Goal: Complete application form

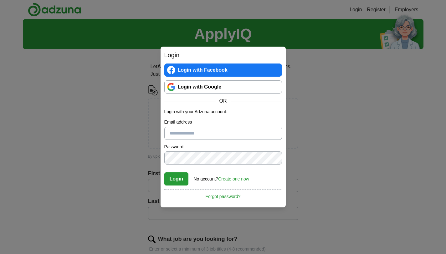
click at [227, 90] on link "Login with Google" at bounding box center [223, 86] width 118 height 13
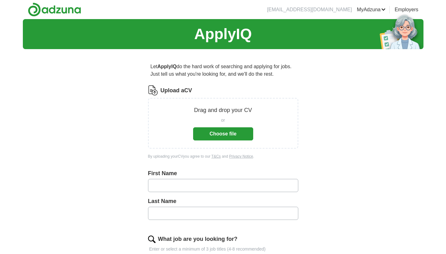
click at [250, 137] on button "Choose file" at bounding box center [223, 133] width 60 height 13
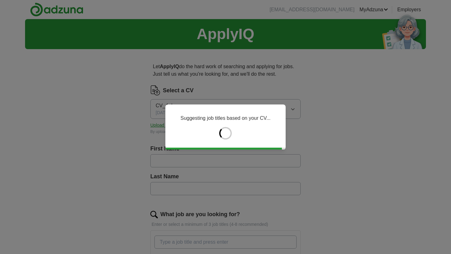
type input "******"
type input "**********"
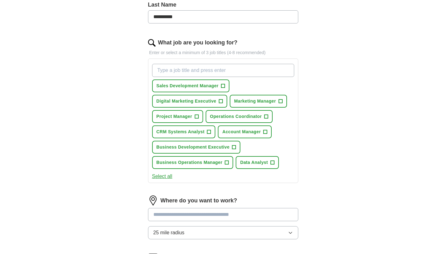
scroll to position [264, 0]
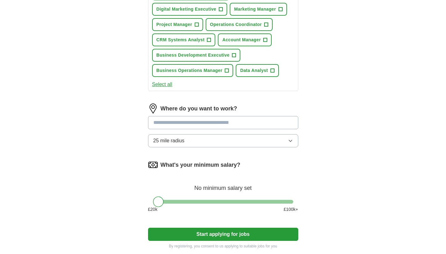
click at [236, 116] on div "Where do you want to work? 25 mile radius" at bounding box center [223, 128] width 150 height 49
click at [234, 118] on input at bounding box center [223, 122] width 150 height 13
type input "********"
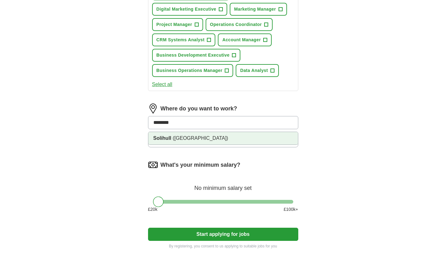
click at [224, 136] on li "Solihull ([GEOGRAPHIC_DATA])" at bounding box center [223, 138] width 150 height 13
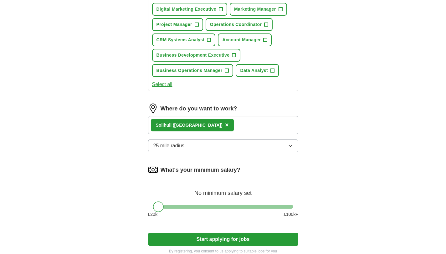
click at [219, 143] on button "25 mile radius" at bounding box center [223, 145] width 150 height 13
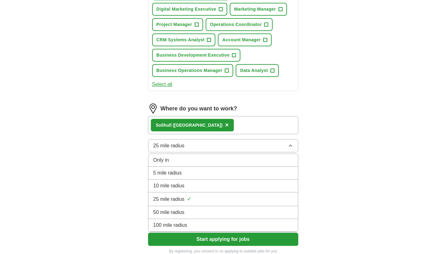
click at [204, 182] on div "10 mile radius" at bounding box center [223, 186] width 140 height 8
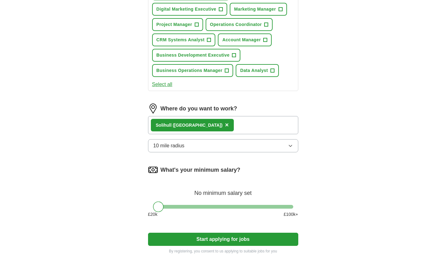
scroll to position [342, 0]
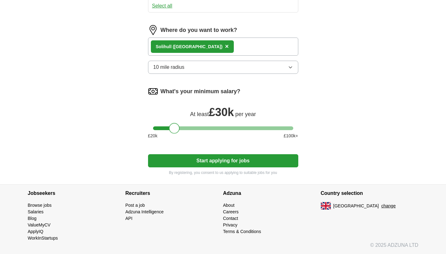
drag, startPoint x: 160, startPoint y: 125, endPoint x: 176, endPoint y: 130, distance: 16.5
click at [176, 130] on div at bounding box center [174, 128] width 11 height 11
click at [174, 163] on button "Start applying for jobs" at bounding box center [223, 160] width 150 height 13
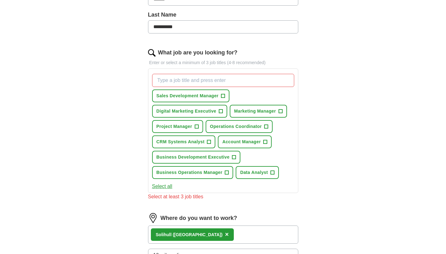
scroll to position [158, 0]
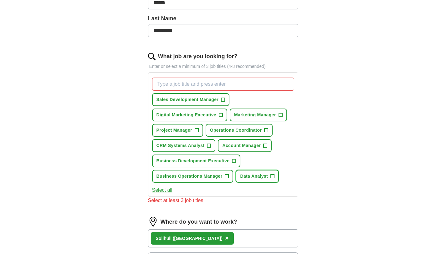
click at [255, 176] on span "Data Analyst" at bounding box center [254, 176] width 28 height 7
click at [186, 128] on span "Project Manager" at bounding box center [174, 130] width 36 height 7
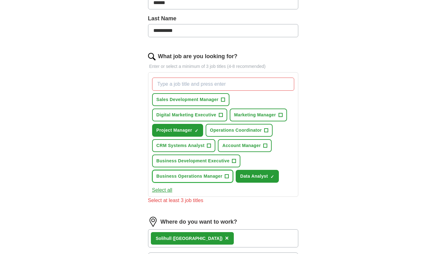
click at [194, 176] on span "Business Operations Manager" at bounding box center [189, 176] width 66 height 7
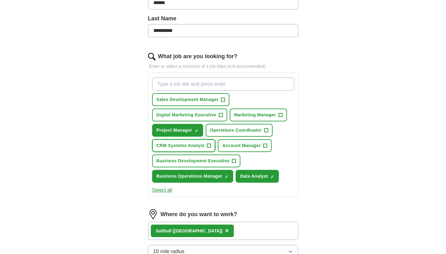
click at [184, 145] on span "CRM Systems Analyst" at bounding box center [180, 145] width 48 height 7
click at [230, 146] on span "Account Manager" at bounding box center [241, 145] width 38 height 7
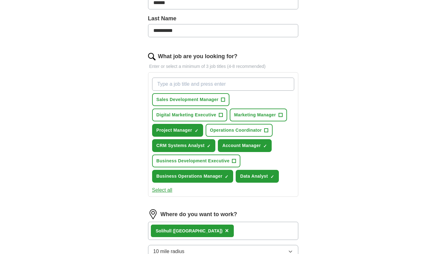
click at [204, 92] on div "Sales Development Manager + Digital Marketing Executive + Marketing Manager + P…" at bounding box center [223, 130] width 145 height 110
click at [204, 99] on span "Sales Development Manager" at bounding box center [187, 99] width 62 height 7
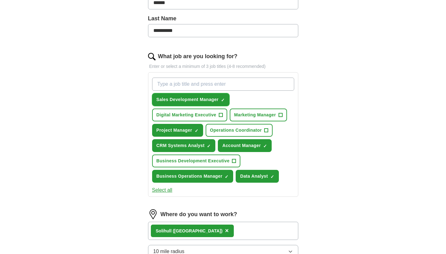
click at [204, 99] on span "Sales Development Manager" at bounding box center [187, 99] width 62 height 7
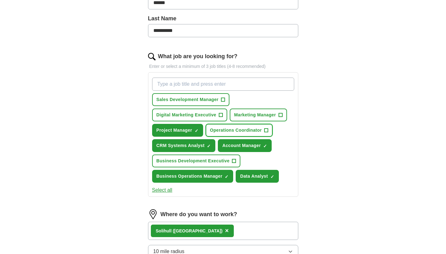
click at [221, 132] on span "Operations Coordinator" at bounding box center [236, 130] width 52 height 7
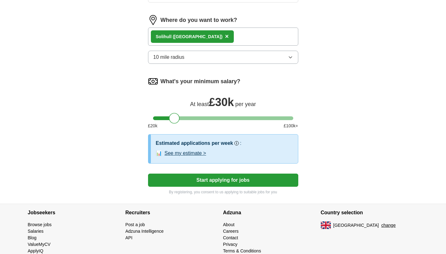
scroll to position [358, 0]
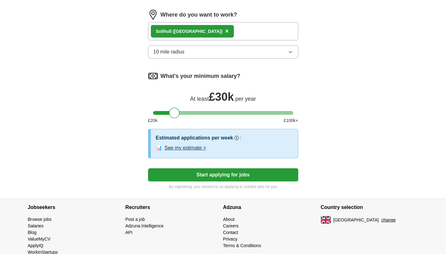
click at [211, 175] on button "Start applying for jobs" at bounding box center [223, 174] width 150 height 13
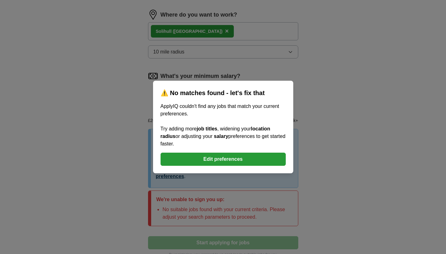
click at [218, 162] on button "Edit preferences" at bounding box center [223, 159] width 125 height 13
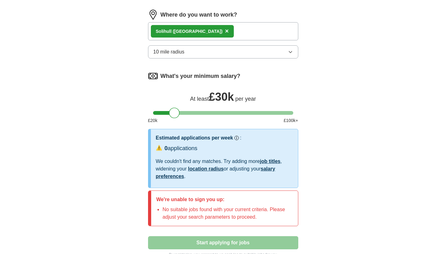
click at [206, 52] on button "10 mile radius" at bounding box center [223, 51] width 150 height 13
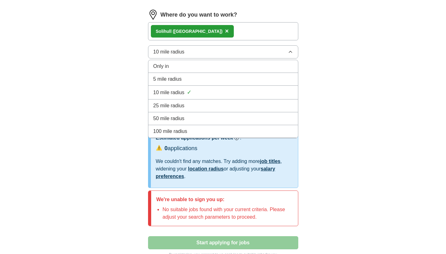
click at [188, 100] on li "25 mile radius" at bounding box center [223, 105] width 150 height 13
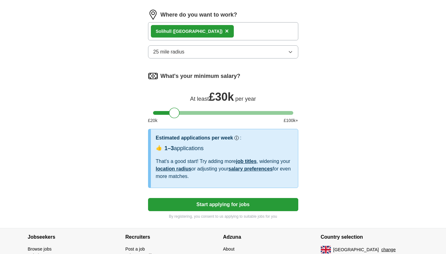
click at [211, 206] on button "Start applying for jobs" at bounding box center [223, 204] width 150 height 13
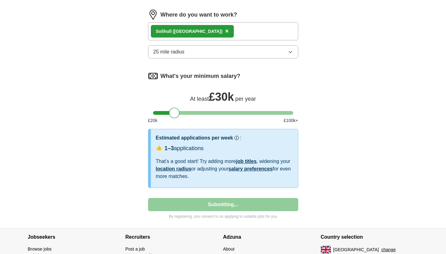
select select "**"
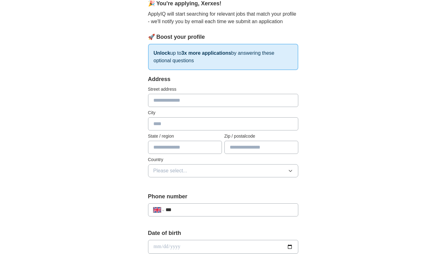
scroll to position [0, 0]
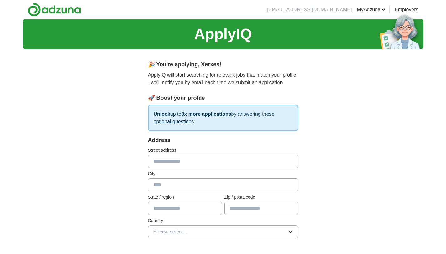
click at [207, 165] on input "text" at bounding box center [223, 161] width 150 height 13
type input "**********"
type input "********"
type input "*******"
click at [191, 207] on input "text" at bounding box center [185, 208] width 74 height 13
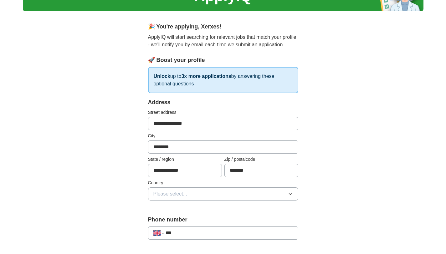
scroll to position [38, 0]
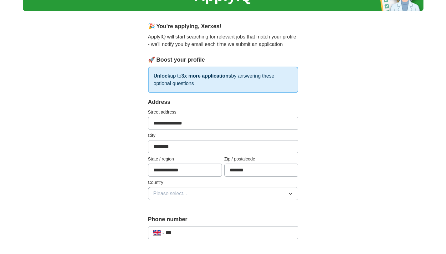
type input "**********"
click at [199, 188] on button "Please select..." at bounding box center [223, 193] width 150 height 13
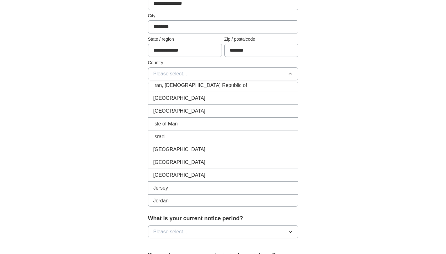
scroll to position [1344, 0]
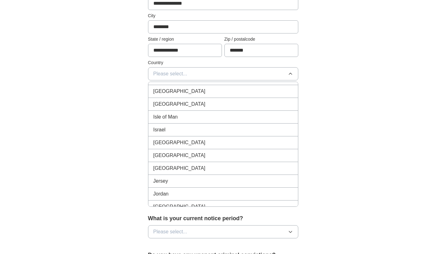
click at [181, 72] on span "Please select..." at bounding box center [170, 74] width 34 height 8
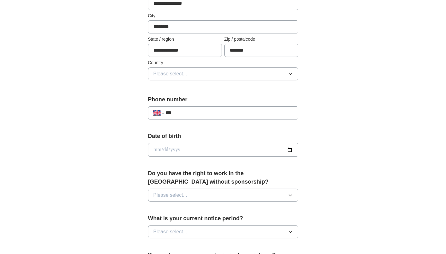
click at [181, 72] on span "Please select..." at bounding box center [170, 74] width 34 height 8
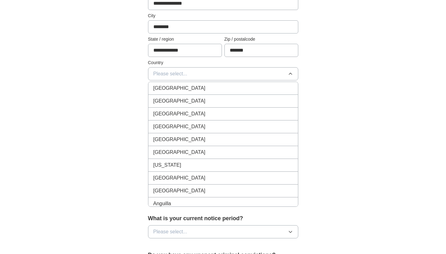
click at [186, 88] on span "[GEOGRAPHIC_DATA]" at bounding box center [179, 88] width 52 height 8
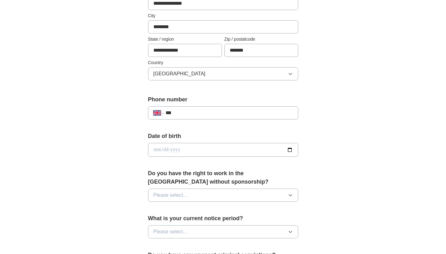
click at [190, 112] on input "***" at bounding box center [229, 113] width 127 height 8
type input "**********"
click at [191, 149] on input "date" at bounding box center [223, 150] width 150 height 14
type input "**********"
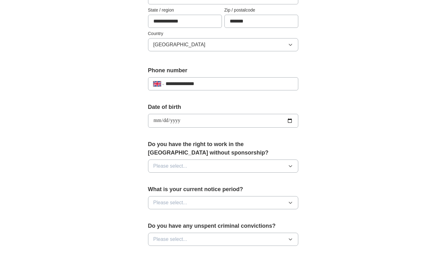
scroll to position [189, 0]
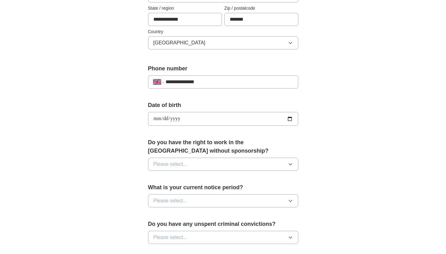
click at [281, 165] on button "Please select..." at bounding box center [223, 164] width 150 height 13
click at [254, 181] on div "Yes" at bounding box center [223, 179] width 140 height 8
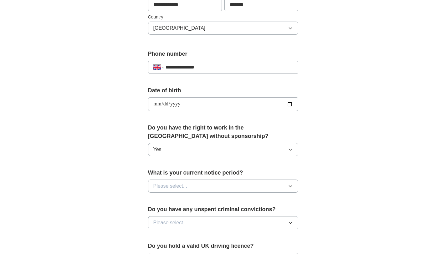
scroll to position [206, 0]
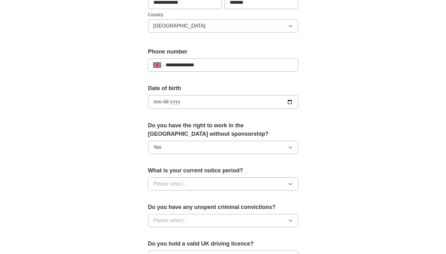
click at [245, 182] on button "Please select..." at bounding box center [223, 183] width 150 height 13
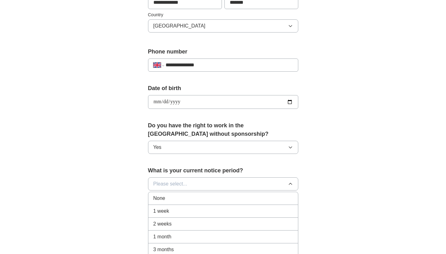
click at [227, 196] on div "None" at bounding box center [223, 199] width 140 height 8
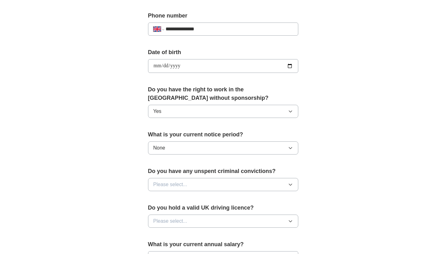
scroll to position [242, 0]
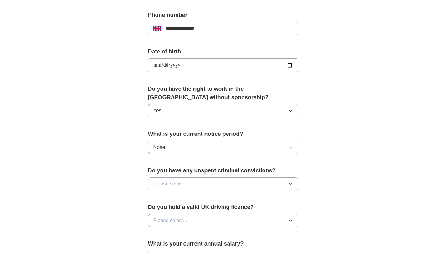
click at [227, 181] on button "Please select..." at bounding box center [223, 183] width 150 height 13
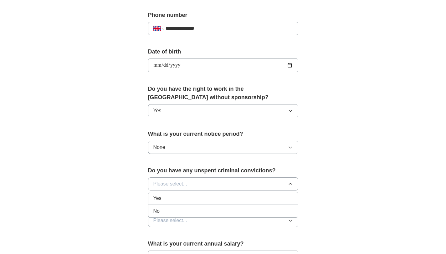
click at [208, 211] on div "No" at bounding box center [223, 211] width 140 height 8
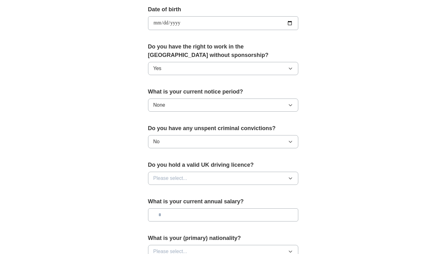
scroll to position [285, 0]
click at [212, 176] on button "Please select..." at bounding box center [223, 177] width 150 height 13
click at [194, 199] on li "No" at bounding box center [223, 205] width 150 height 13
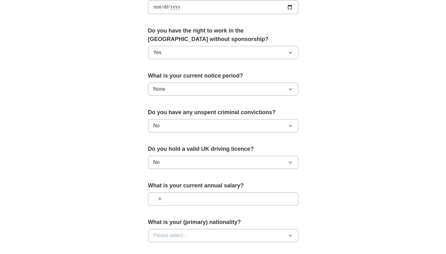
scroll to position [306, 0]
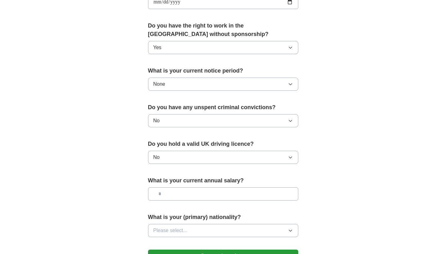
click at [195, 192] on input "text" at bounding box center [223, 193] width 150 height 13
type input "**"
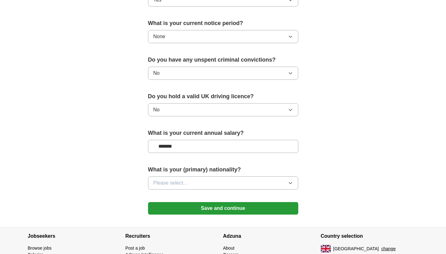
scroll to position [358, 0]
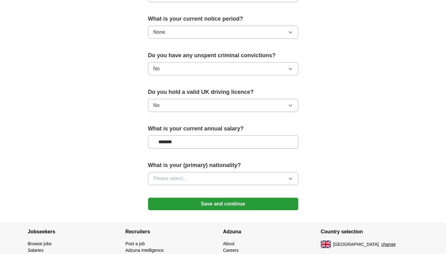
type input "*******"
click at [195, 173] on button "Please select..." at bounding box center [223, 178] width 150 height 13
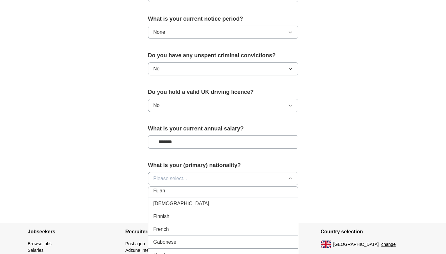
scroll to position [770, 0]
click at [185, 203] on div "Filipino" at bounding box center [223, 206] width 140 height 8
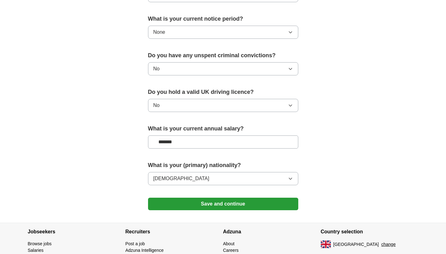
click at [186, 203] on button "Save and continue" at bounding box center [223, 204] width 150 height 13
